Goal: Task Accomplishment & Management: Manage account settings

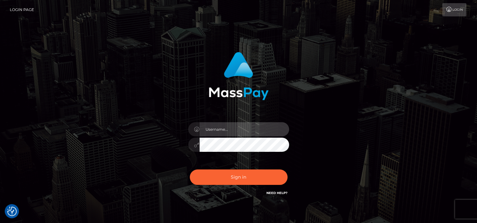
click at [234, 128] on input "text" at bounding box center [243, 129] width 89 height 14
type input "tammyk.cforth"
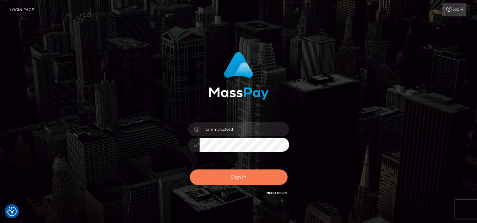
click at [237, 178] on button "Sign in" at bounding box center [239, 176] width 98 height 15
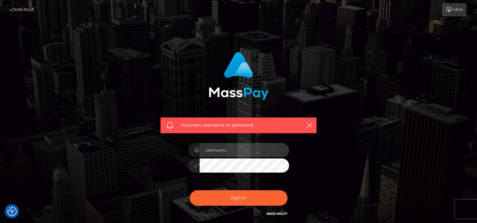
click at [233, 152] on input "text" at bounding box center [243, 150] width 89 height 14
type input "tammyk.cforth"
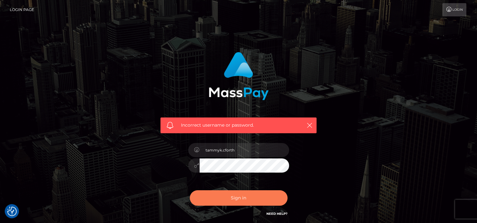
click at [233, 199] on button "Sign in" at bounding box center [239, 197] width 98 height 15
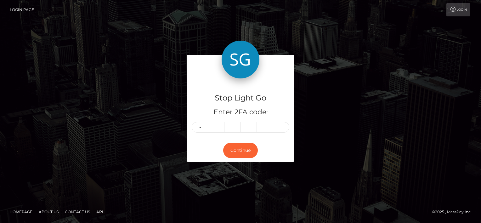
type input "8"
type input "7"
type input "3"
type input "6"
type input "3"
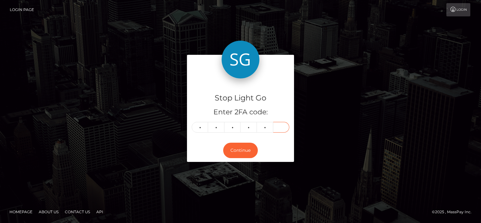
type input "6"
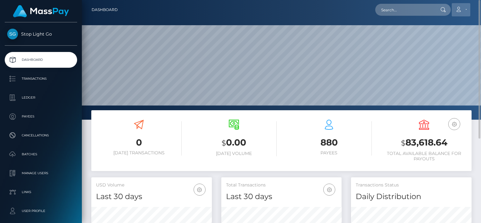
click at [468, 8] on link "Account" at bounding box center [461, 9] width 19 height 13
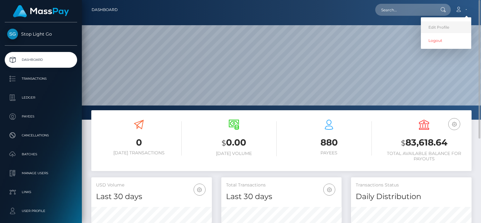
click at [437, 28] on link "Edit Profile" at bounding box center [446, 27] width 50 height 12
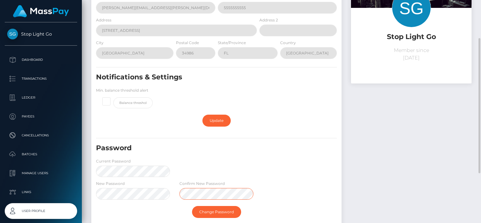
scroll to position [94, 0]
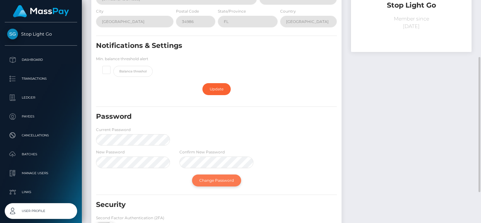
click at [215, 179] on link "Change Password" at bounding box center [216, 180] width 49 height 12
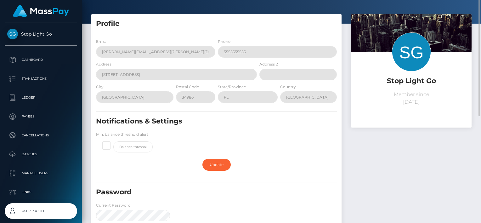
scroll to position [0, 0]
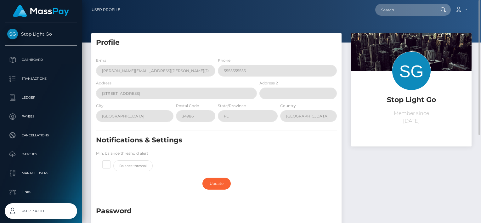
click at [406, 169] on div "Stop Light Go Member since August 23, 2023" at bounding box center [411, 184] width 130 height 303
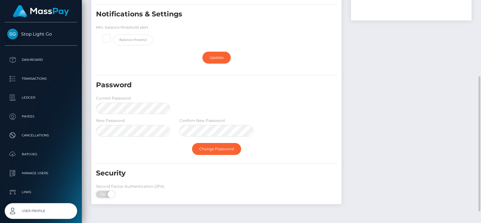
click at [182, 188] on div "Security Second Factor Authentication (2FA) ON OFF First, Download Google Authe…" at bounding box center [216, 184] width 250 height 32
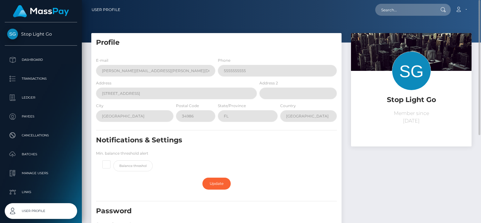
drag, startPoint x: 299, startPoint y: 16, endPoint x: 308, endPoint y: 17, distance: 8.5
click at [300, 16] on div "Loading... Loading... Account Edit Profile Logout" at bounding box center [298, 9] width 346 height 13
click at [465, 7] on link "Account" at bounding box center [461, 9] width 19 height 13
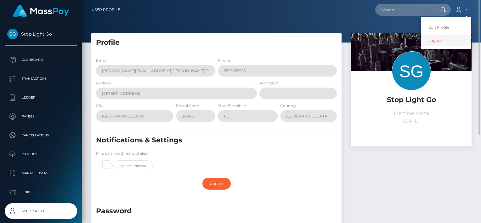
click at [430, 43] on link "Logout" at bounding box center [446, 41] width 50 height 12
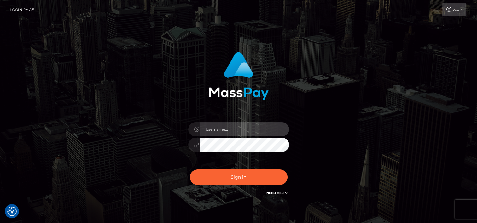
click at [253, 134] on input "text" at bounding box center [243, 129] width 89 height 14
type input "tammyk.cforth"
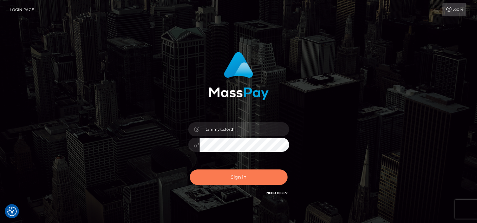
click at [241, 180] on button "Sign in" at bounding box center [239, 176] width 98 height 15
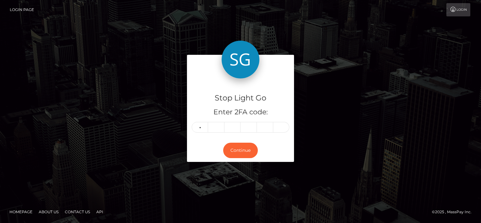
type input "7"
type input "9"
type input "7"
type input "8"
type input "5"
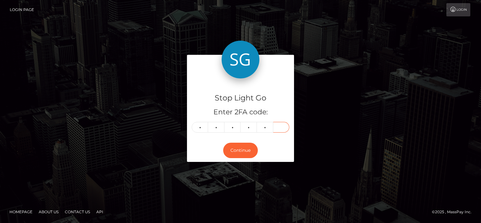
type input "5"
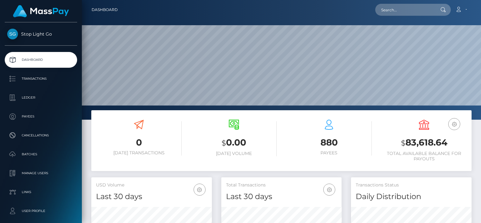
scroll to position [111, 121]
click at [17, 32] on span "Stop Light Go" at bounding box center [41, 34] width 72 height 6
click at [24, 34] on span "Stop Light Go" at bounding box center [41, 34] width 72 height 6
click at [16, 34] on span "Stop Light Go" at bounding box center [41, 34] width 72 height 6
click at [55, 11] on img at bounding box center [41, 11] width 56 height 12
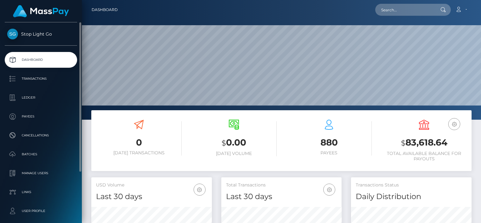
click at [40, 33] on span "Stop Light Go" at bounding box center [41, 34] width 72 height 6
